Goal: Task Accomplishment & Management: Manage account settings

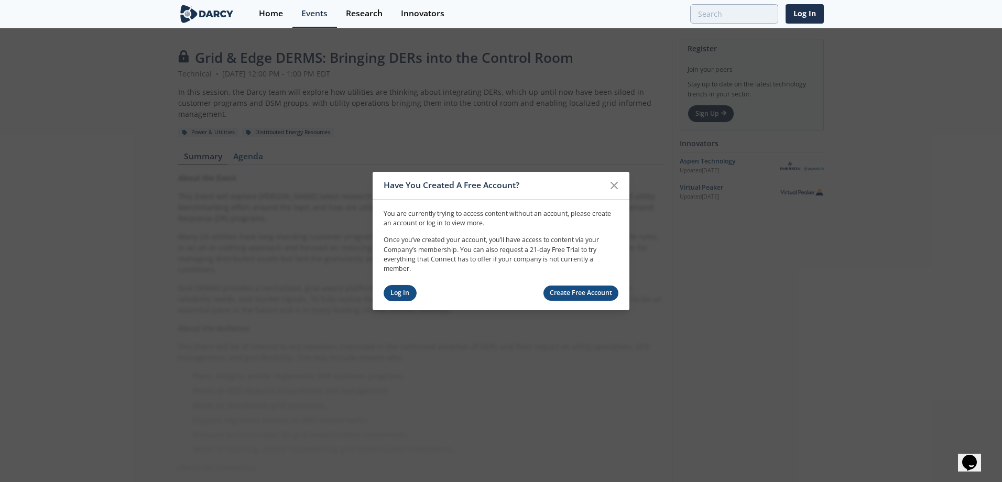
click at [398, 290] on link "Log In" at bounding box center [400, 293] width 33 height 16
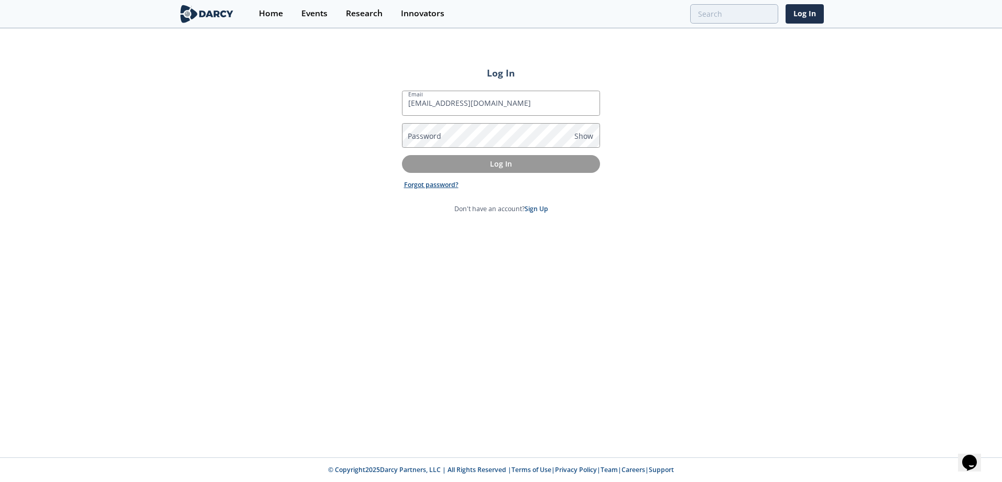
type input "[EMAIL_ADDRESS][DOMAIN_NAME]"
click at [413, 182] on link "Forgot password?" at bounding box center [431, 184] width 55 height 9
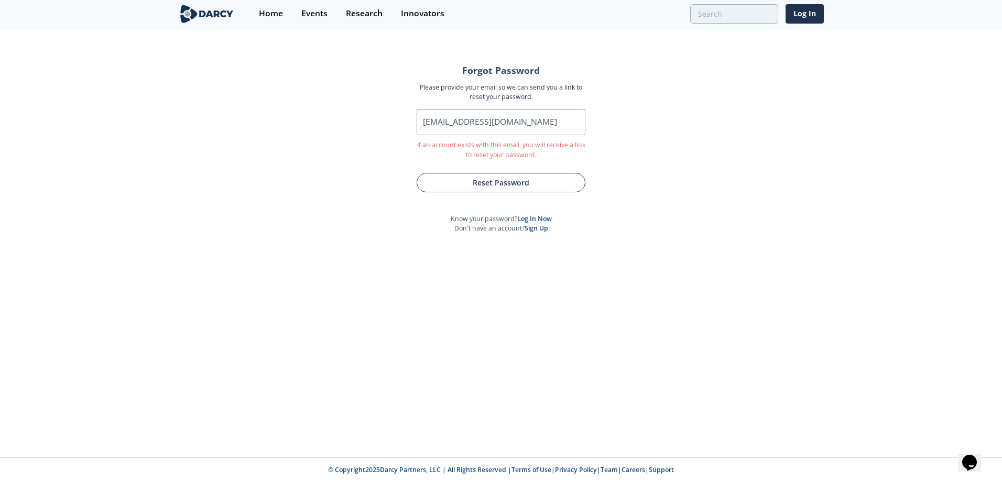
click at [505, 182] on button "Reset Password" at bounding box center [501, 182] width 169 height 19
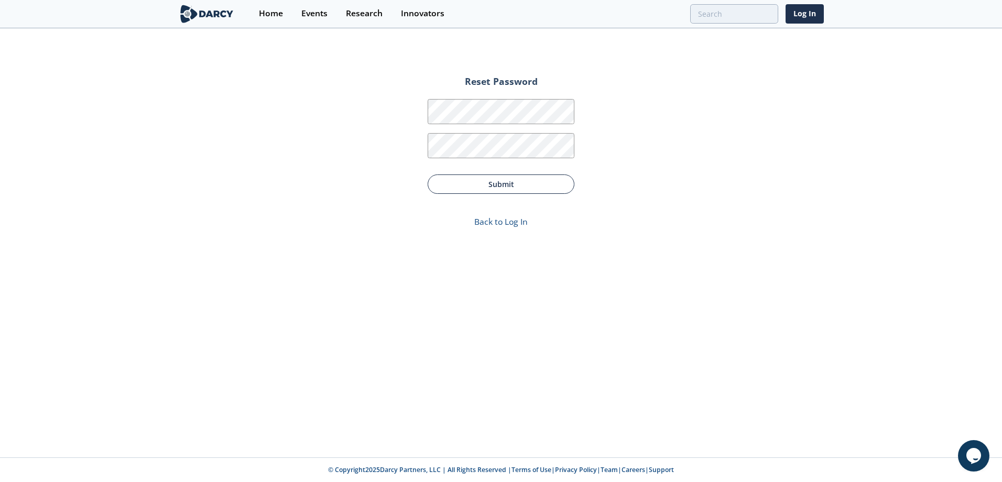
click at [500, 180] on button "Submit" at bounding box center [501, 184] width 147 height 19
